Goal: Use online tool/utility: Use online tool/utility

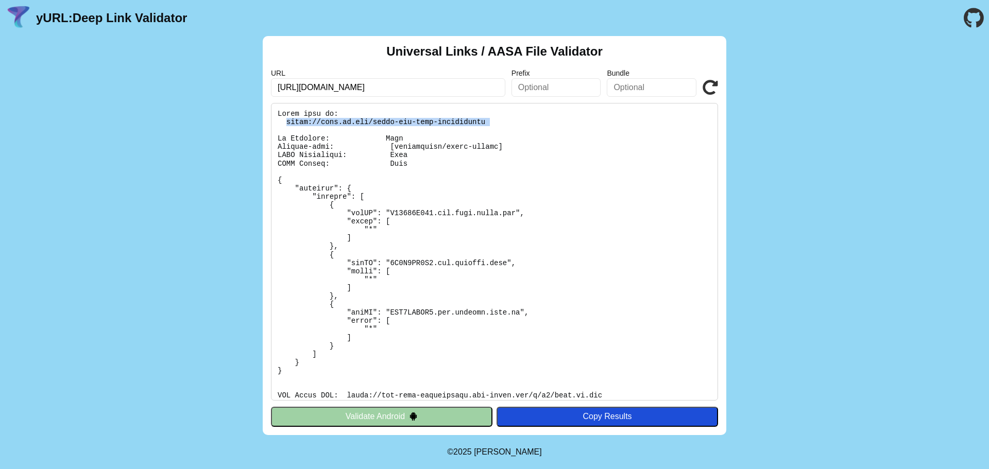
drag, startPoint x: 286, startPoint y: 121, endPoint x: 460, endPoint y: 128, distance: 174.3
click at [460, 128] on pre at bounding box center [494, 252] width 447 height 298
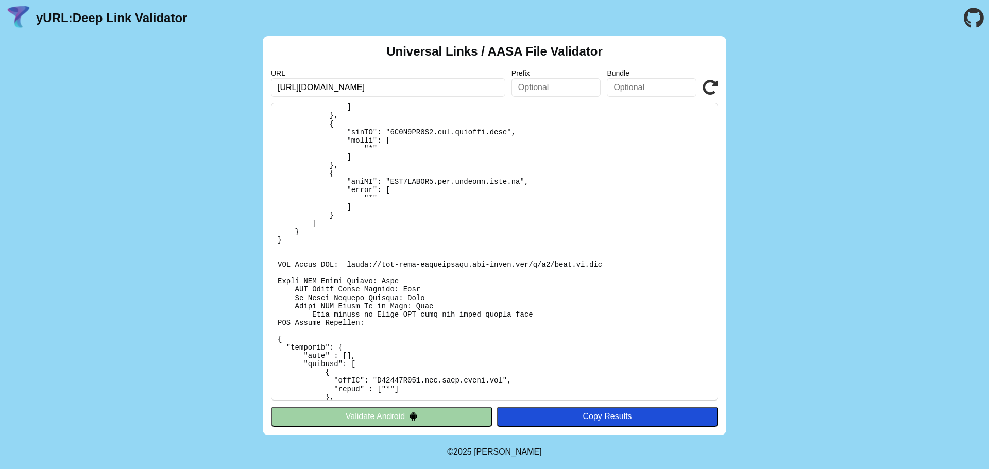
scroll to position [103, 0]
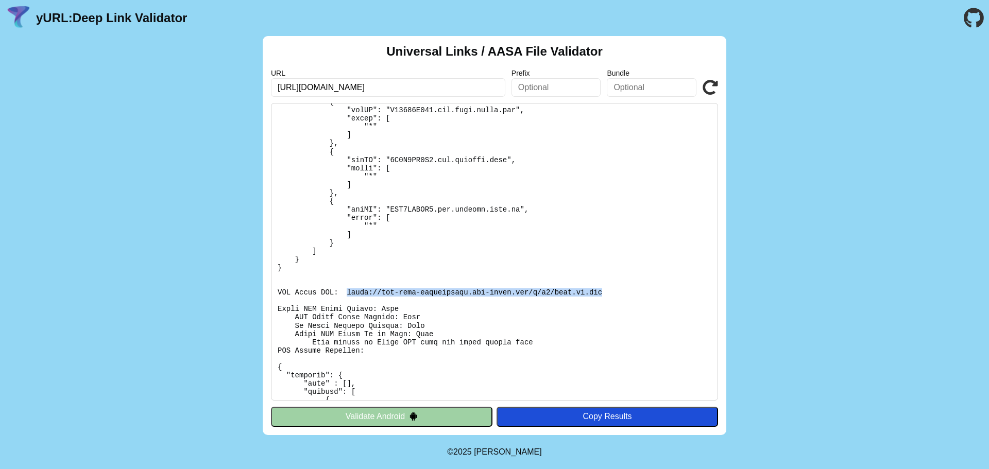
drag, startPoint x: 341, startPoint y: 292, endPoint x: 575, endPoint y: 292, distance: 233.9
click at [575, 292] on pre at bounding box center [494, 252] width 447 height 298
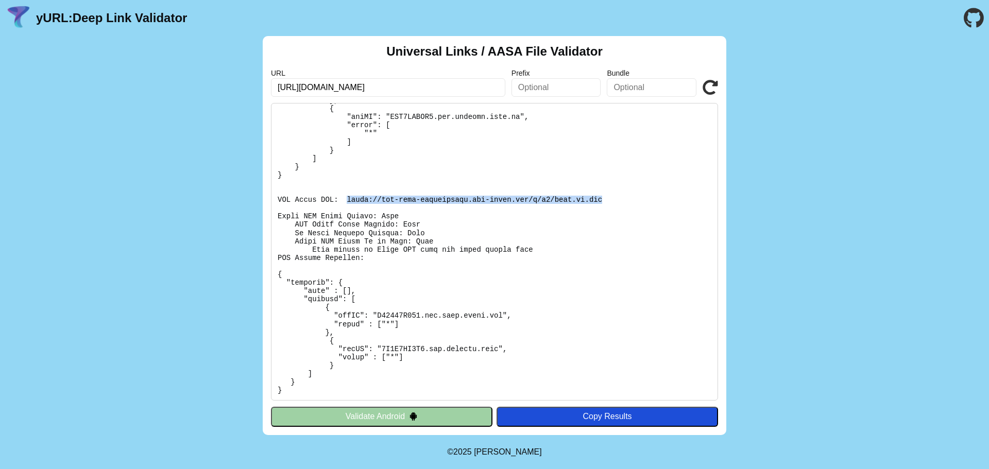
scroll to position [166, 0]
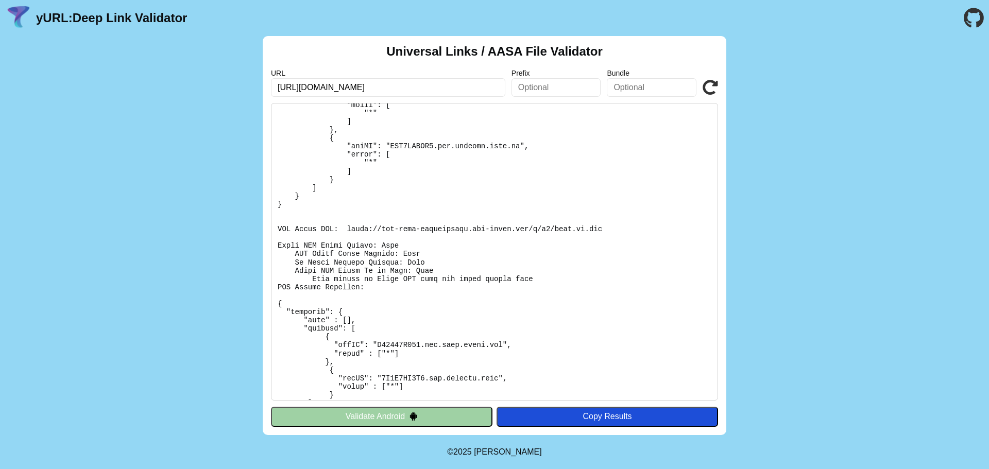
click at [583, 211] on pre at bounding box center [494, 252] width 447 height 298
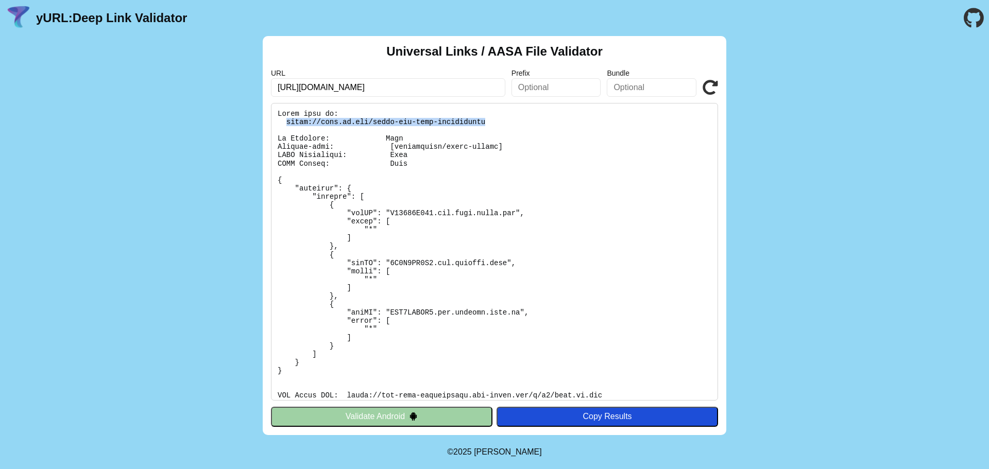
drag, startPoint x: 286, startPoint y: 118, endPoint x: 471, endPoint y: 123, distance: 185.0
click at [471, 123] on pre at bounding box center [494, 252] width 447 height 298
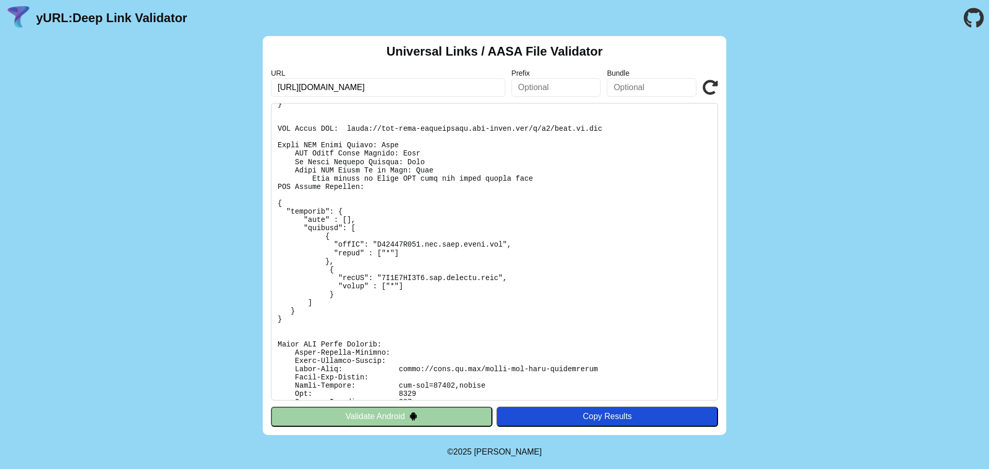
scroll to position [269, 0]
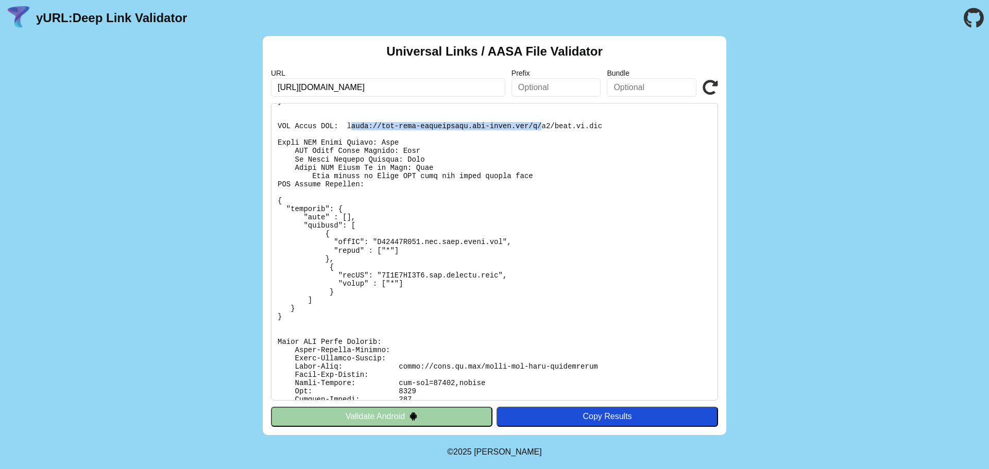
drag, startPoint x: 344, startPoint y: 125, endPoint x: 518, endPoint y: 127, distance: 174.6
click at [518, 127] on pre at bounding box center [494, 252] width 447 height 298
click at [416, 135] on pre at bounding box center [494, 252] width 447 height 298
drag, startPoint x: 342, startPoint y: 125, endPoint x: 573, endPoint y: 127, distance: 231.3
click at [573, 127] on pre at bounding box center [494, 252] width 447 height 298
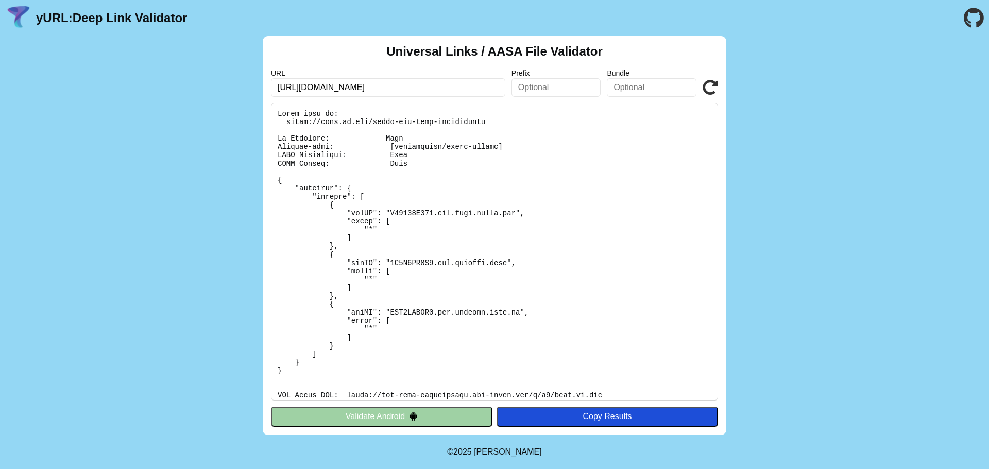
scroll to position [103, 0]
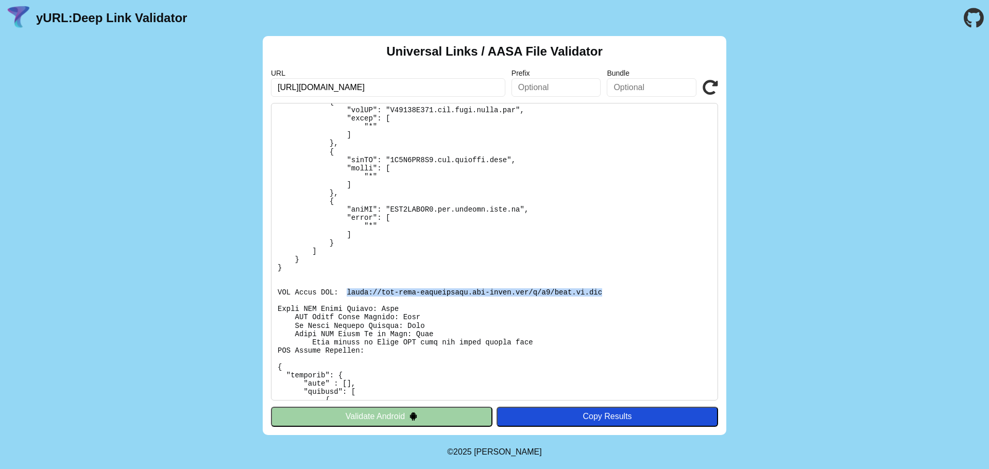
drag, startPoint x: 342, startPoint y: 291, endPoint x: 529, endPoint y: 291, distance: 186.5
click at [575, 291] on pre at bounding box center [494, 252] width 447 height 298
click at [438, 255] on pre at bounding box center [494, 252] width 447 height 298
drag, startPoint x: 342, startPoint y: 292, endPoint x: 569, endPoint y: 288, distance: 227.7
click at [586, 290] on pre at bounding box center [494, 252] width 447 height 298
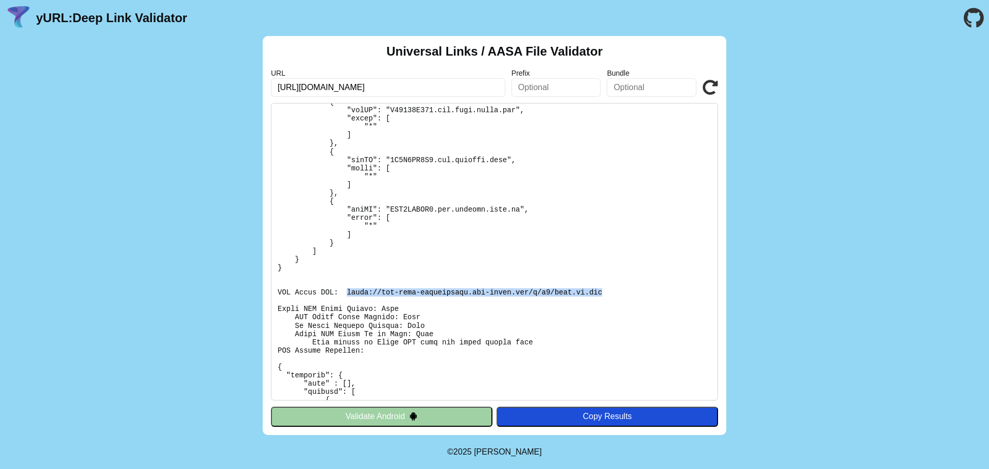
copy pre "[URL][DOMAIN_NAME][DOMAIN_NAME]"
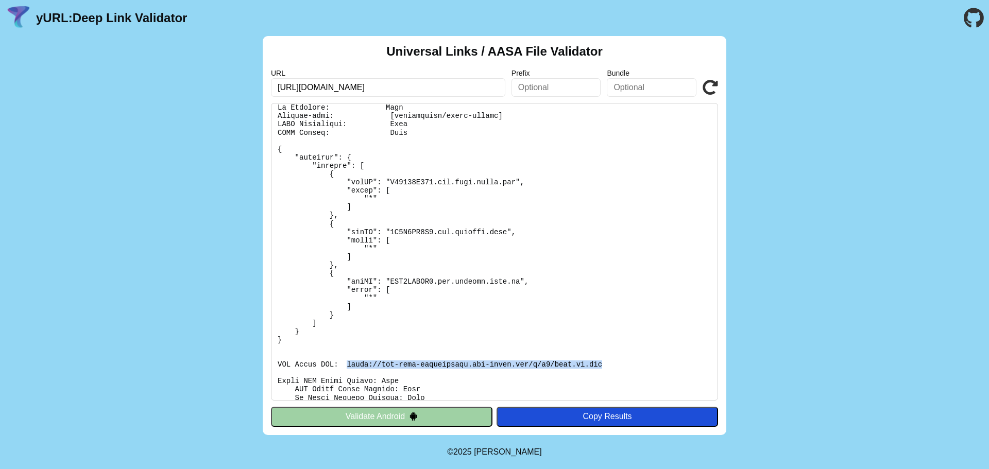
scroll to position [0, 0]
